Goal: Task Accomplishment & Management: Use online tool/utility

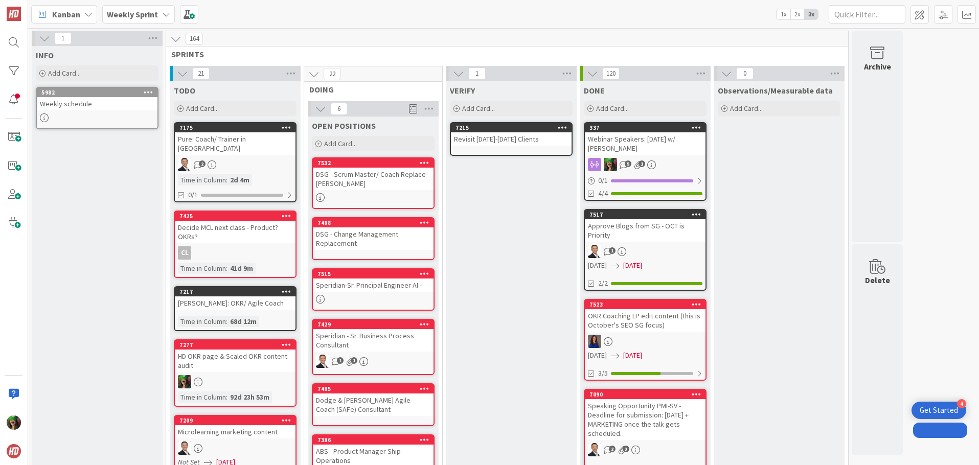
click at [117, 11] on b "Weekly Sprint" at bounding box center [132, 14] width 51 height 10
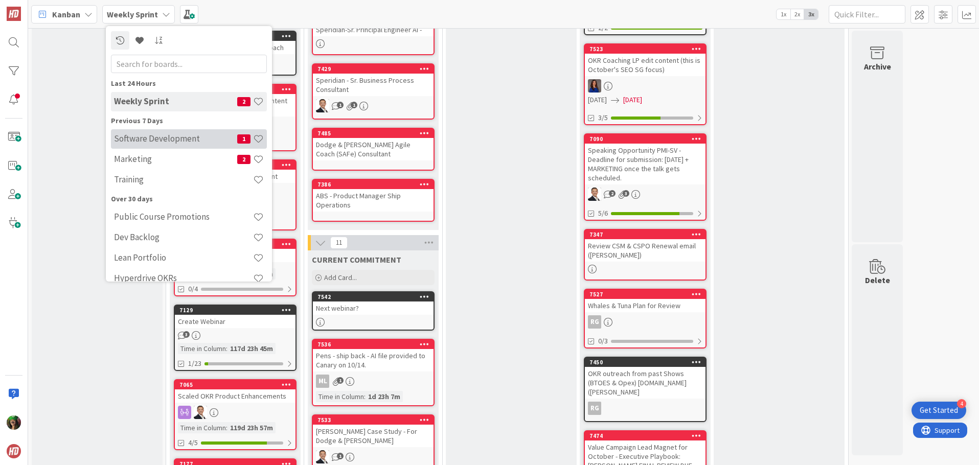
click at [151, 141] on h4 "Software Development" at bounding box center [175, 138] width 123 height 10
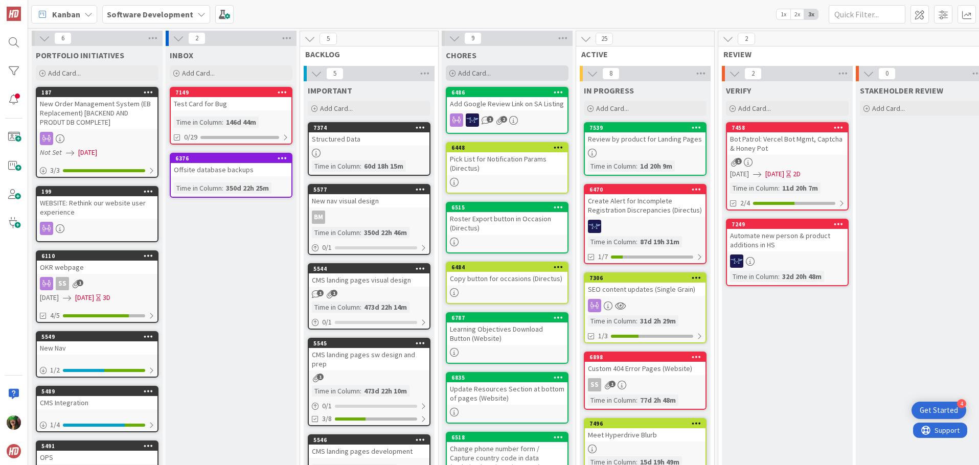
click at [498, 73] on div "Add Card..." at bounding box center [507, 72] width 123 height 15
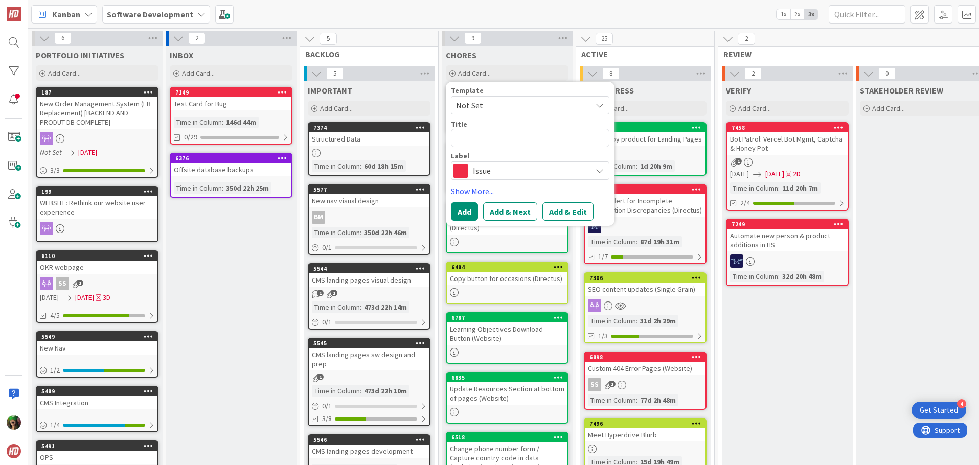
click at [500, 178] on div "Issue" at bounding box center [530, 171] width 158 height 18
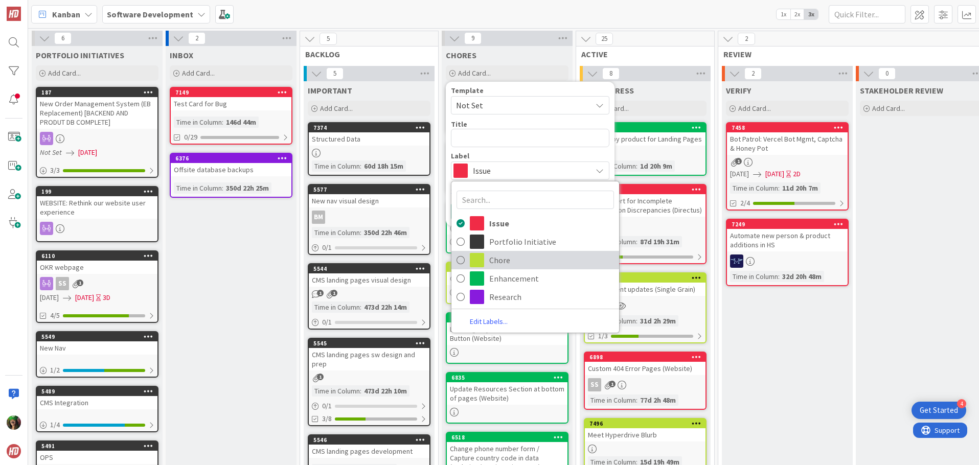
click at [500, 260] on span "Chore" at bounding box center [551, 260] width 125 height 15
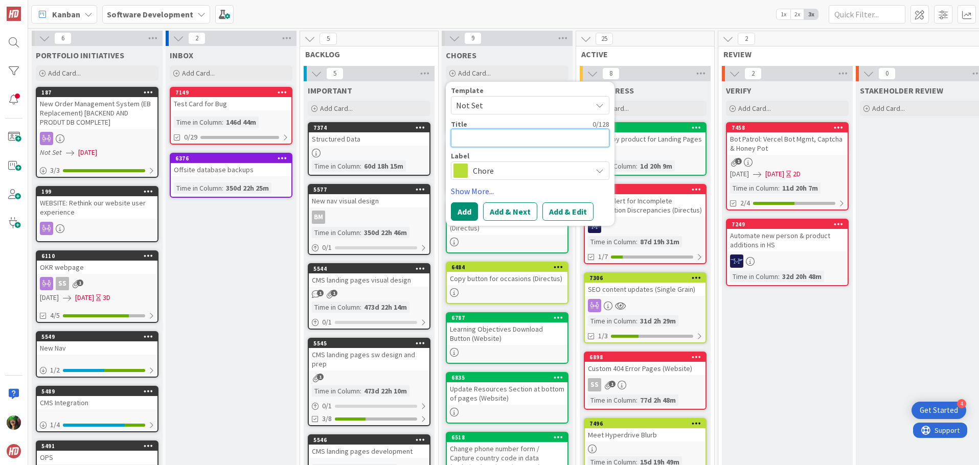
click at [484, 140] on textarea at bounding box center [530, 138] width 158 height 18
type textarea "x"
type textarea "E"
type textarea "x"
type textarea "Es"
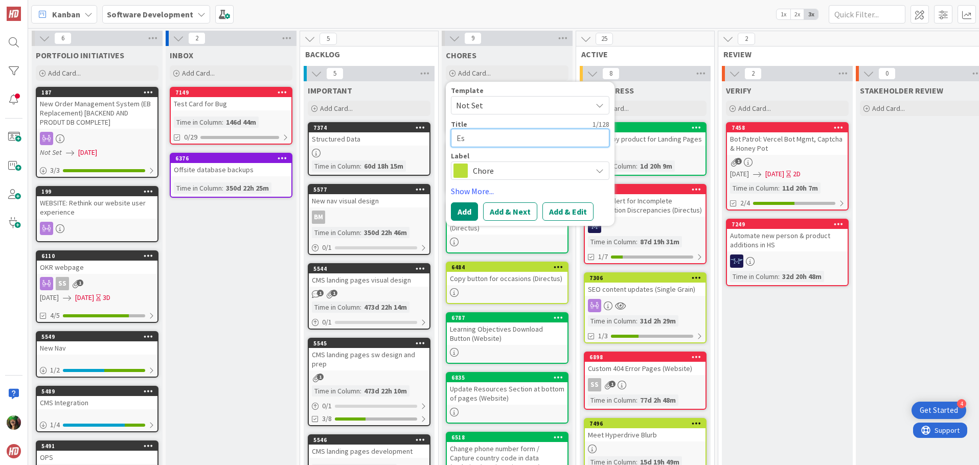
type textarea "x"
type textarea "Est"
type textarea "x"
type textarea "Esti"
type textarea "x"
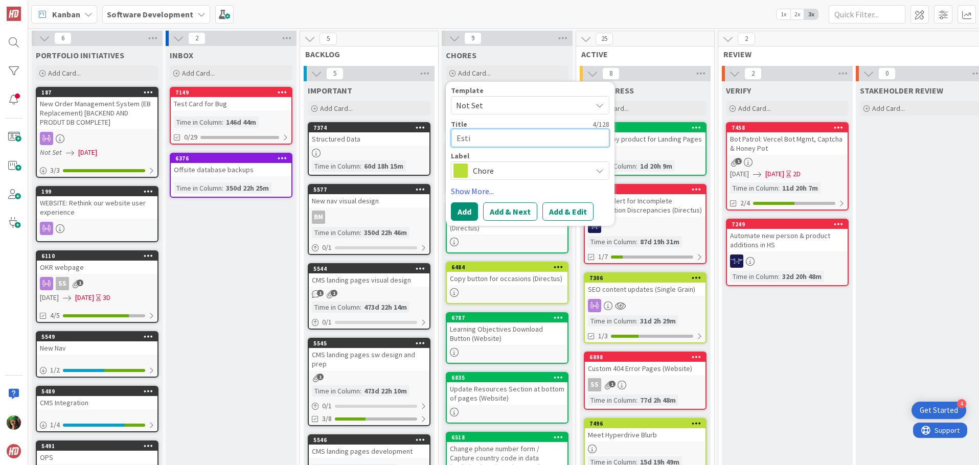
type textarea "Estim"
type textarea "x"
type textarea "Estima"
type textarea "x"
type textarea "Estimate"
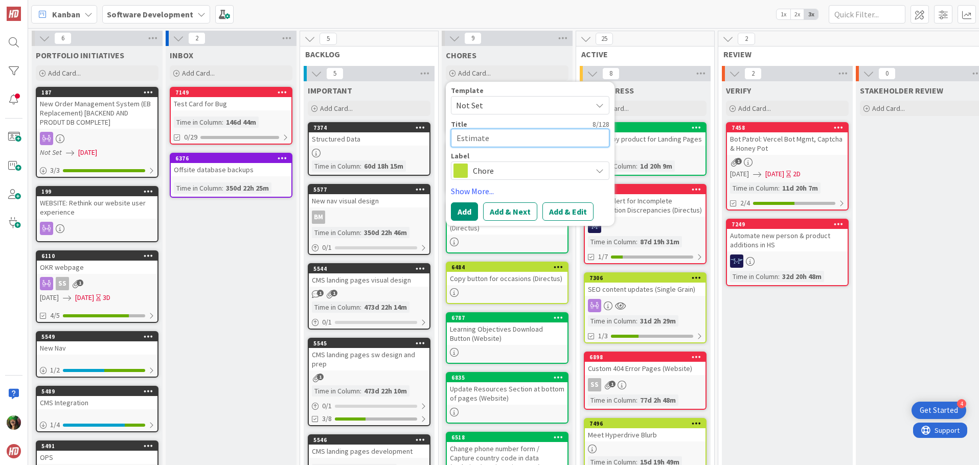
type textarea "x"
type textarea "Estimated"
type textarea "x"
type textarea "Estimated"
type textarea "x"
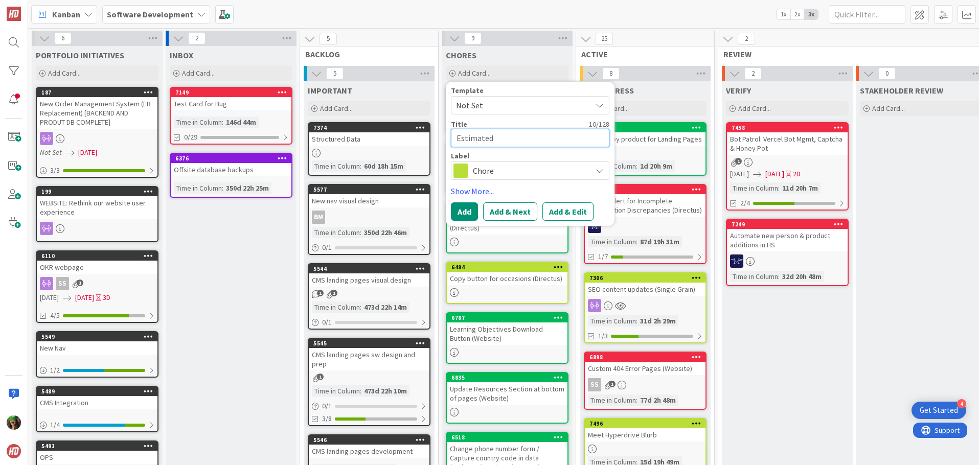
type textarea "Estimated P"
type textarea "x"
type textarea "Estimated Pir"
type textarea "x"
type textarea "Estimated Pi"
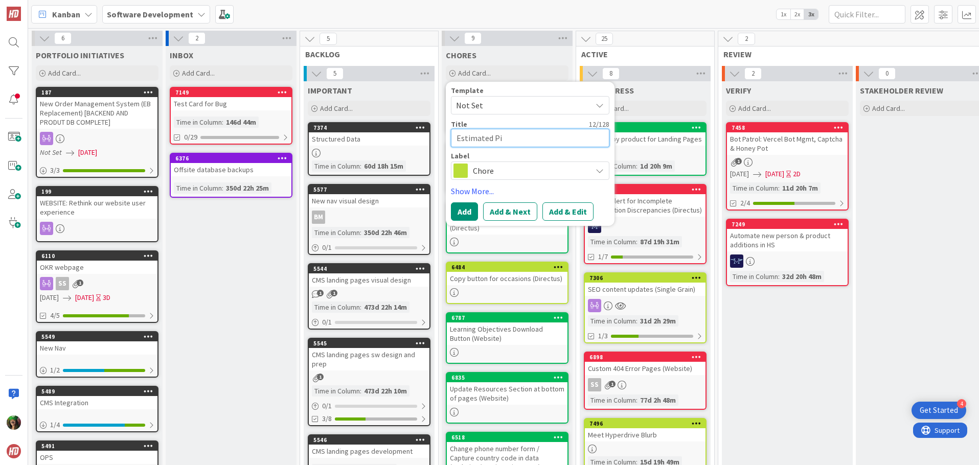
type textarea "x"
type textarea "Estimated P"
type textarea "x"
type textarea "Estimated Pr"
type textarea "x"
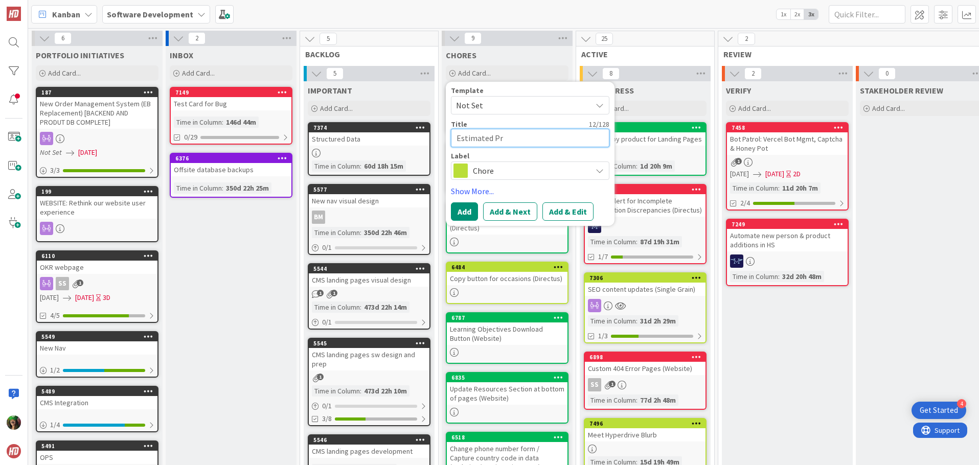
type textarea "Estimated Pri"
type textarea "x"
type textarea "Estimated Pric"
type textarea "x"
type textarea "Estimated Pricn"
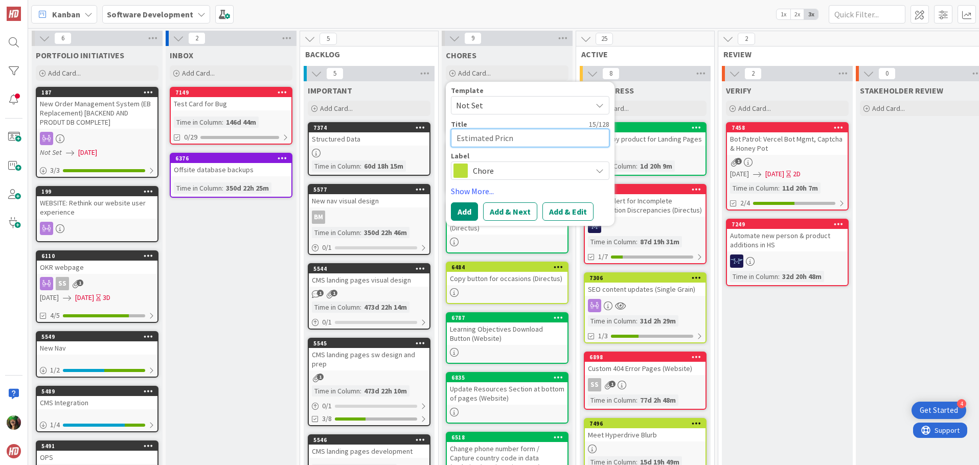
type textarea "x"
type textarea "Estimated Pricng"
type textarea "x"
type textarea "Estimated Pricn"
type textarea "x"
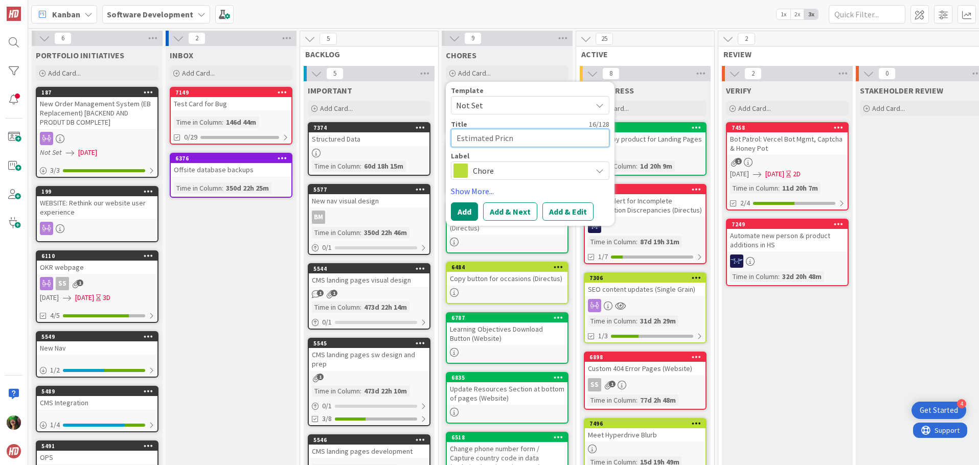
type textarea "Estimated Pric"
type textarea "x"
type textarea "Estimated Prici"
type textarea "x"
type textarea "Estimated Pricin"
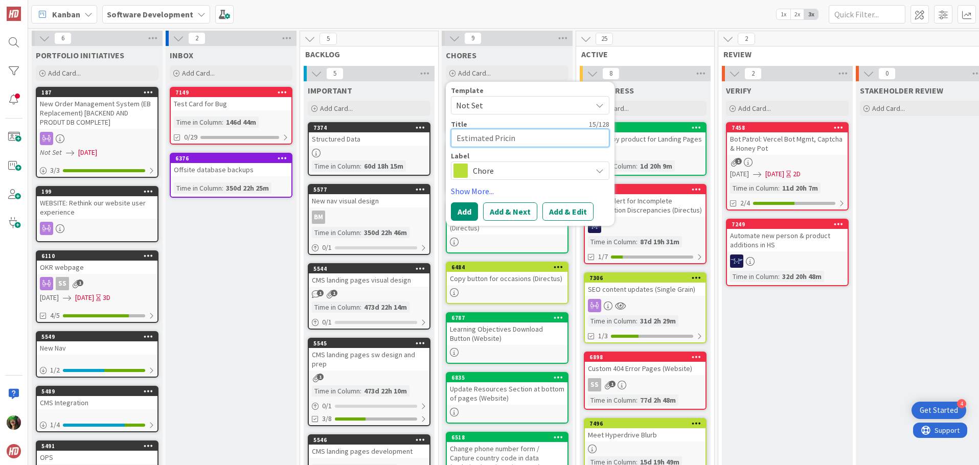
type textarea "x"
type textarea "Estimated Pricing"
type textarea "x"
type textarea "Estimated Pricing"
type textarea "x"
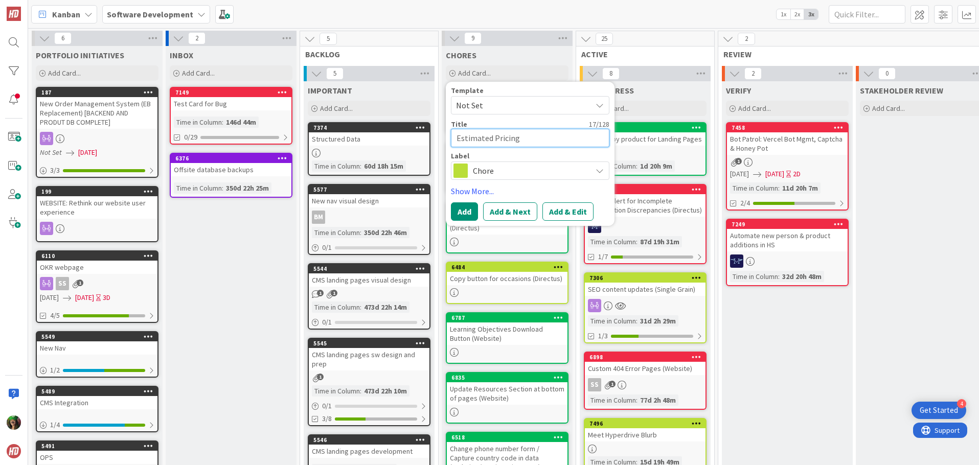
type textarea "Estimated Pricing f"
type textarea "x"
type textarea "Estimated Pricing fo"
type textarea "x"
type textarea "Estimated Pricing for"
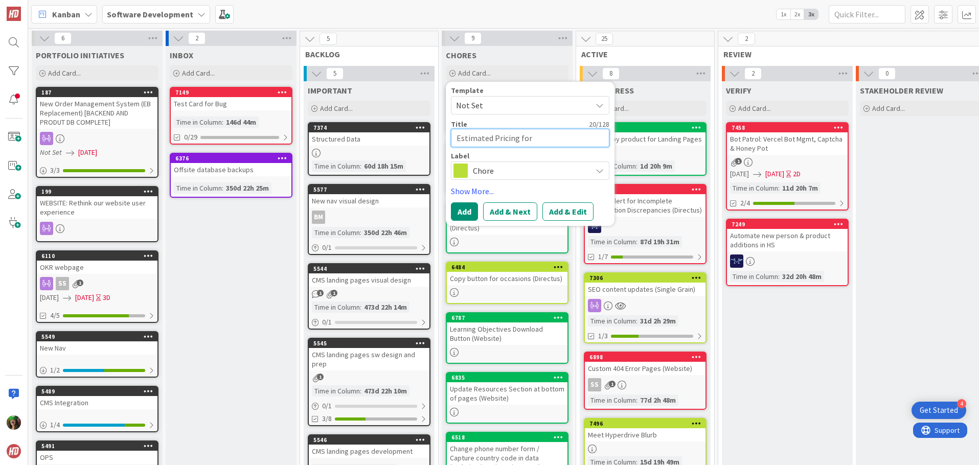
type textarea "x"
type textarea "Estimated Pricing for"
type textarea "x"
type textarea "Estimated Pricing for n"
type textarea "x"
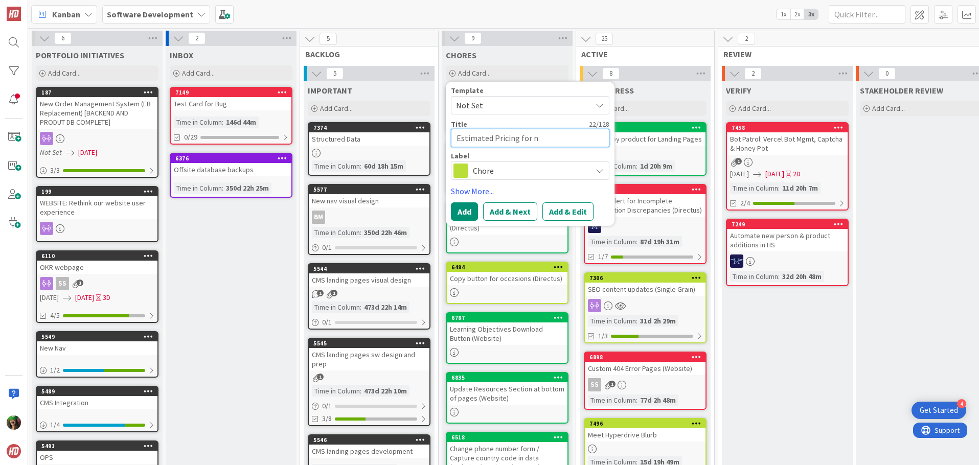
type textarea "Estimated Pricing for ne"
type textarea "x"
type textarea "Estimated Pricing for nex"
type textarea "x"
type textarea "Estimated Pricing for next"
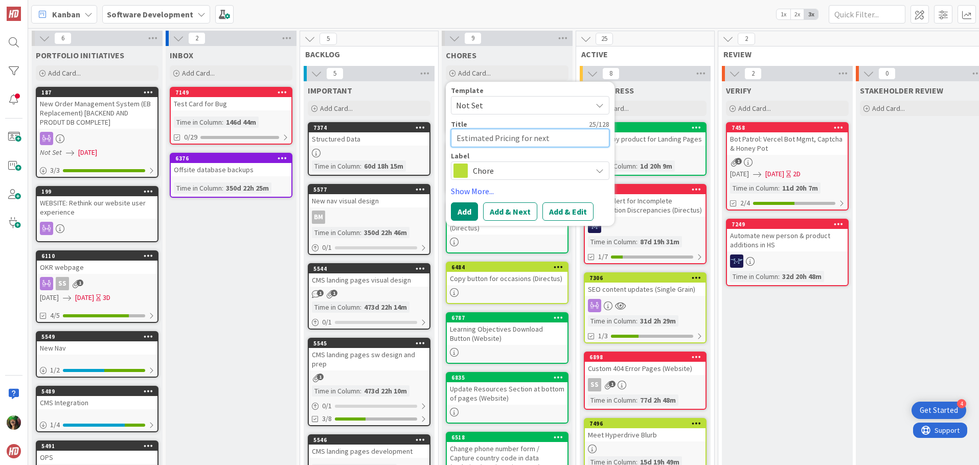
type textarea "x"
type textarea "Estimated Pricing for next"
type textarea "x"
type textarea "Estimated Pricing for next p"
type textarea "x"
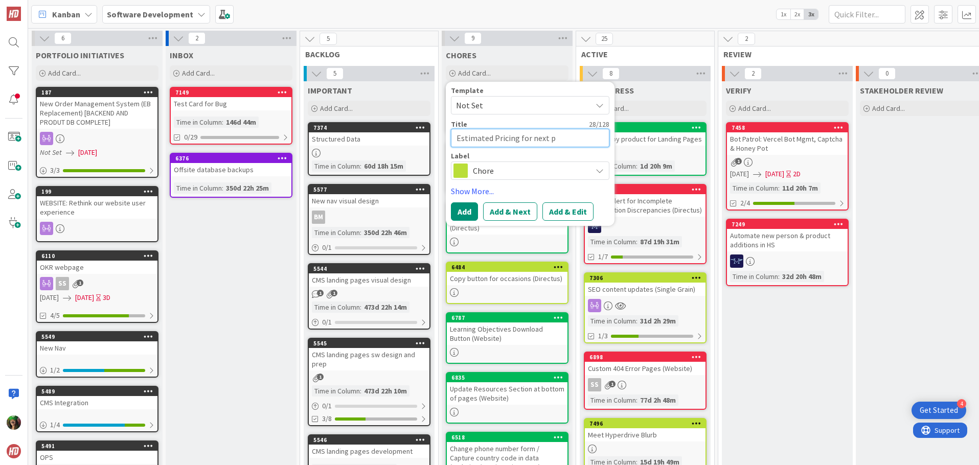
type textarea "Estimated Pricing for next"
type textarea "x"
type textarea "Estimated Pricing for next b"
type textarea "x"
type textarea "Estimated Pricing for next bi"
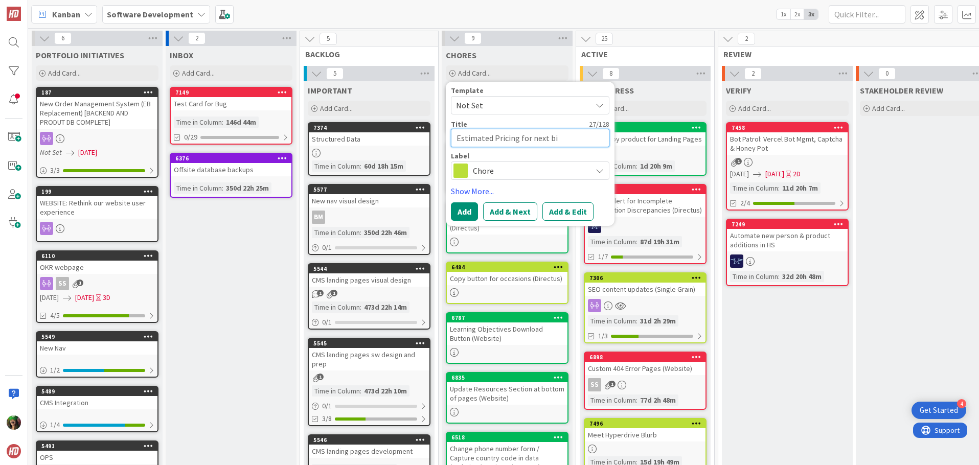
type textarea "x"
type textarea "Estimated Pricing for next big"
type textarea "x"
type textarea "Estimated Pricing for next big"
type textarea "x"
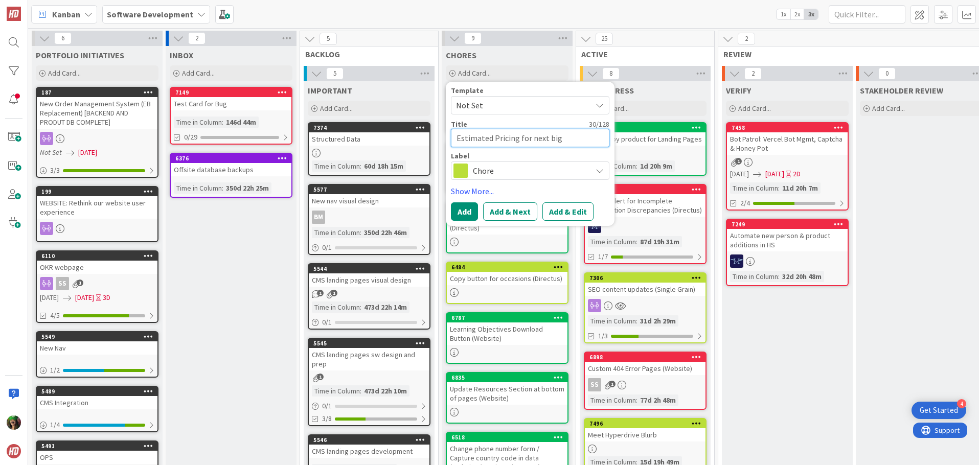
type textarea "Estimated Pricing for next big p"
type textarea "x"
type textarea "Estimated Pricing for next big pr"
type textarea "x"
type textarea "Estimated Pricing for next big pro"
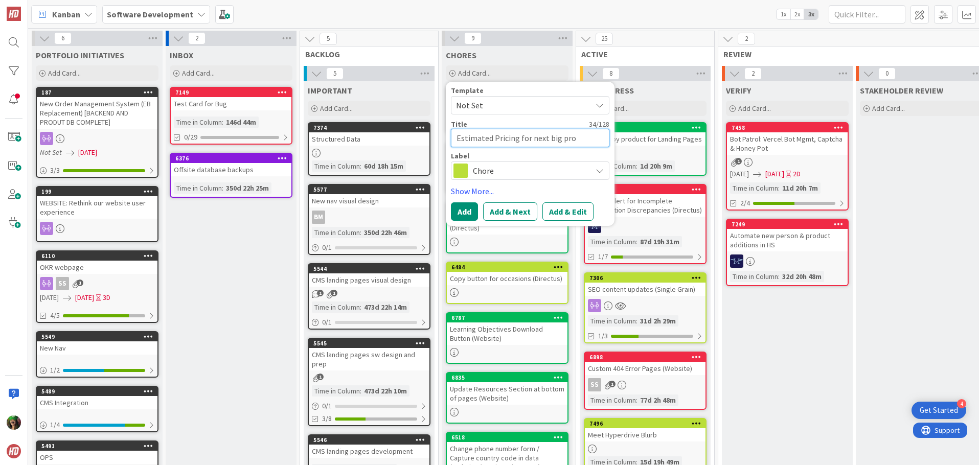
type textarea "x"
type textarea "Estimated Pricing for next big proj"
type textarea "x"
type textarea "Estimated Pricing for next big proje"
type textarea "x"
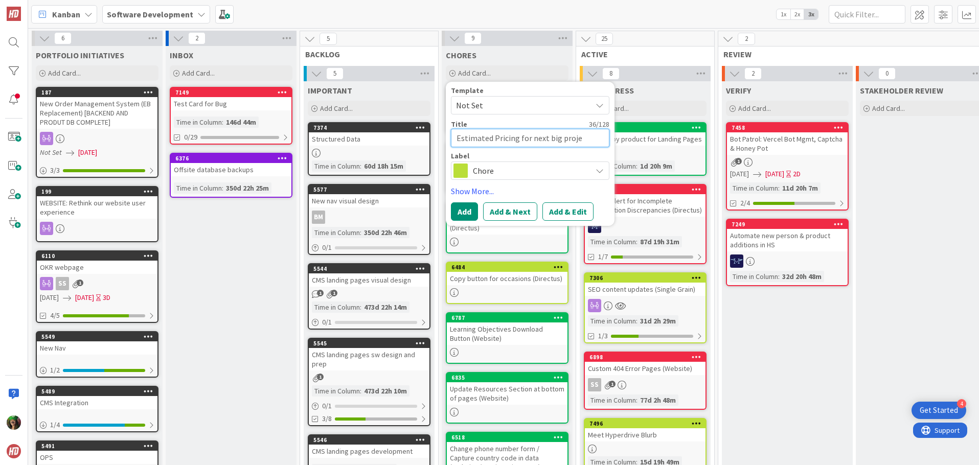
type textarea "Estimated Pricing for next big projec"
type textarea "x"
type textarea "Estimated Pricing for next big project"
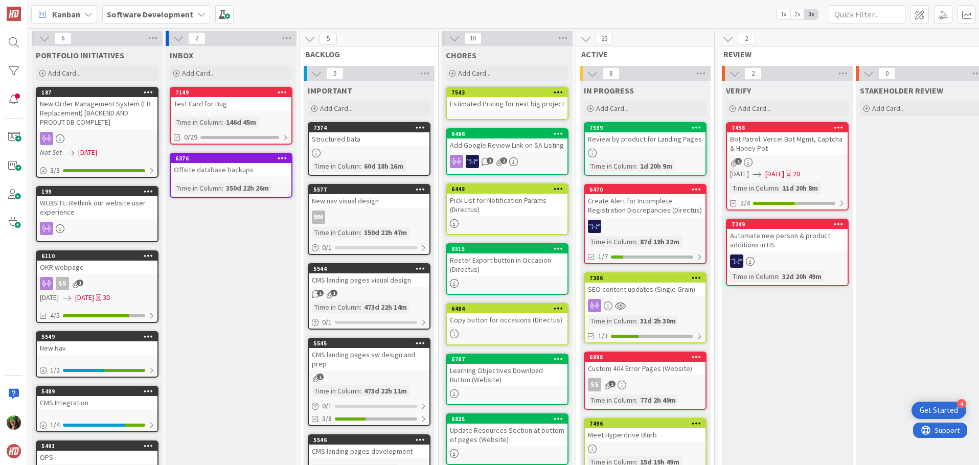
click at [496, 109] on div "Estimated Pricing for next big project" at bounding box center [507, 103] width 121 height 13
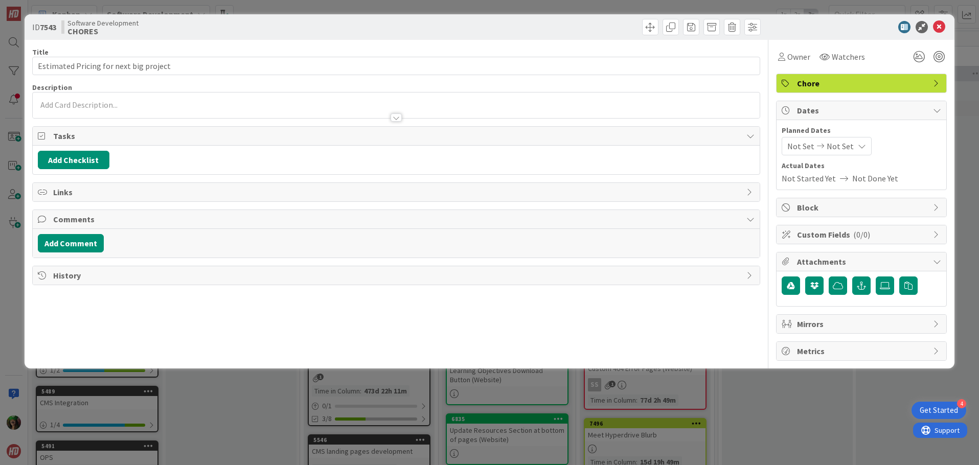
click at [312, 103] on p at bounding box center [396, 105] width 717 height 12
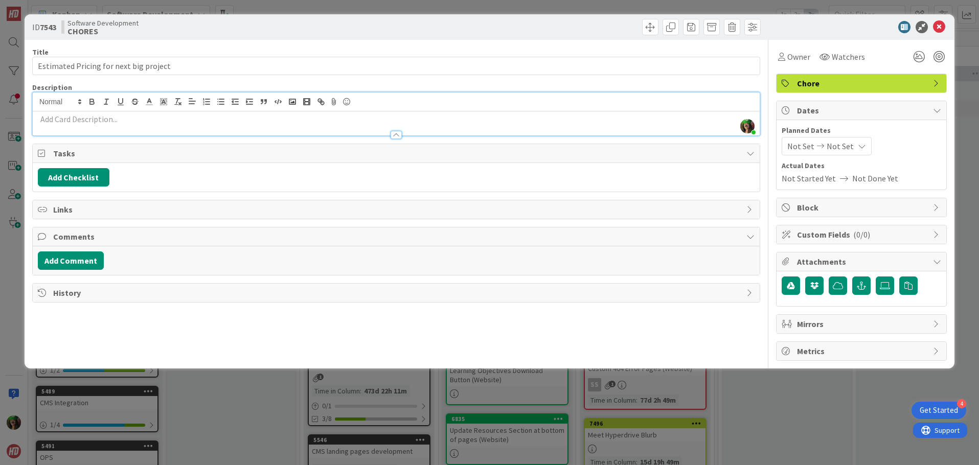
click at [306, 121] on p at bounding box center [396, 119] width 717 height 12
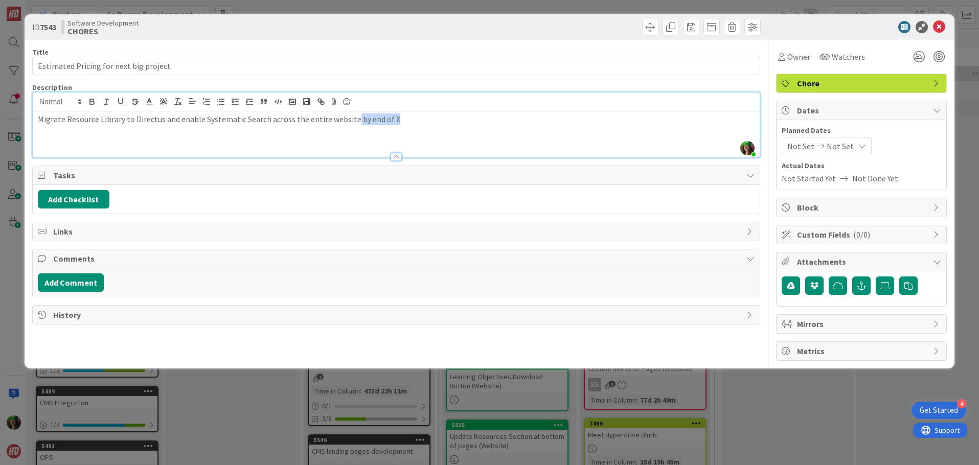
drag, startPoint x: 402, startPoint y: 117, endPoint x: 460, endPoint y: 119, distance: 57.8
click at [460, 119] on p "Migrate Resource Library to Directus and enable Systematic Search across the en…" at bounding box center [396, 119] width 717 height 12
click at [393, 122] on p "Migrate Resource Library to Directus and enable Systematic Search across the en…" at bounding box center [396, 119] width 717 height 12
